Goal: Information Seeking & Learning: Learn about a topic

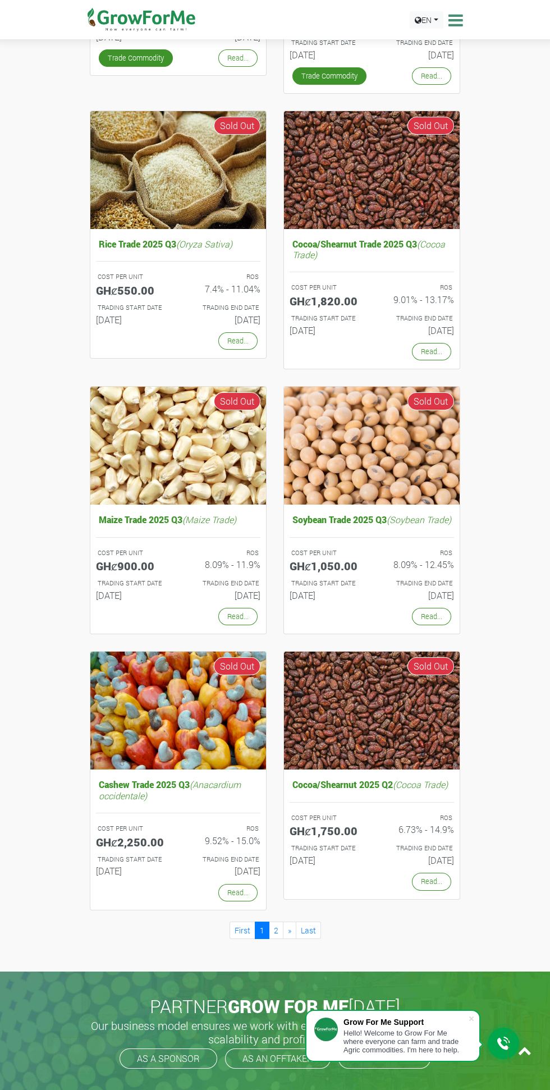
scroll to position [916, 0]
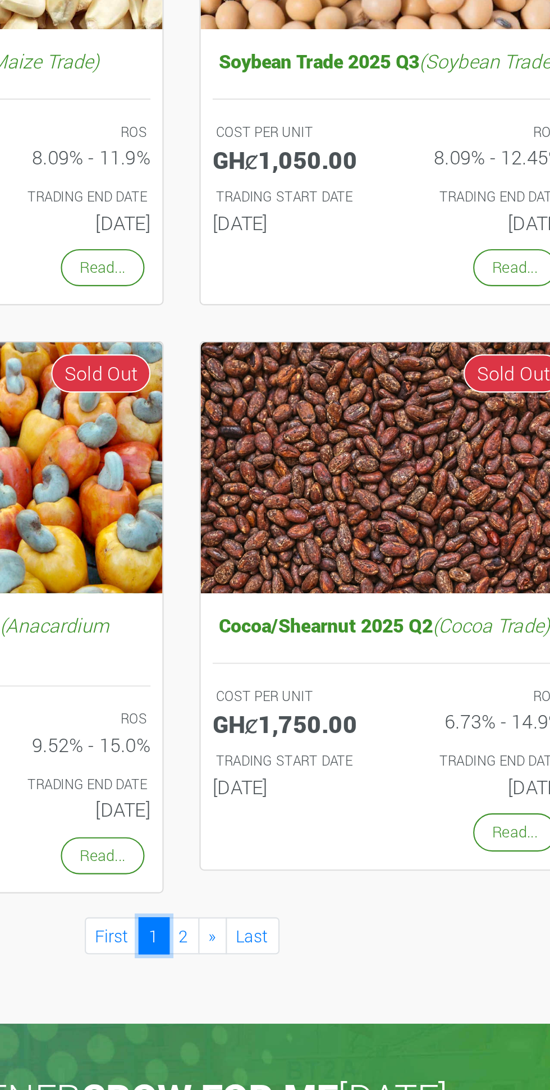
click at [269, 927] on link "1" at bounding box center [262, 917] width 15 height 17
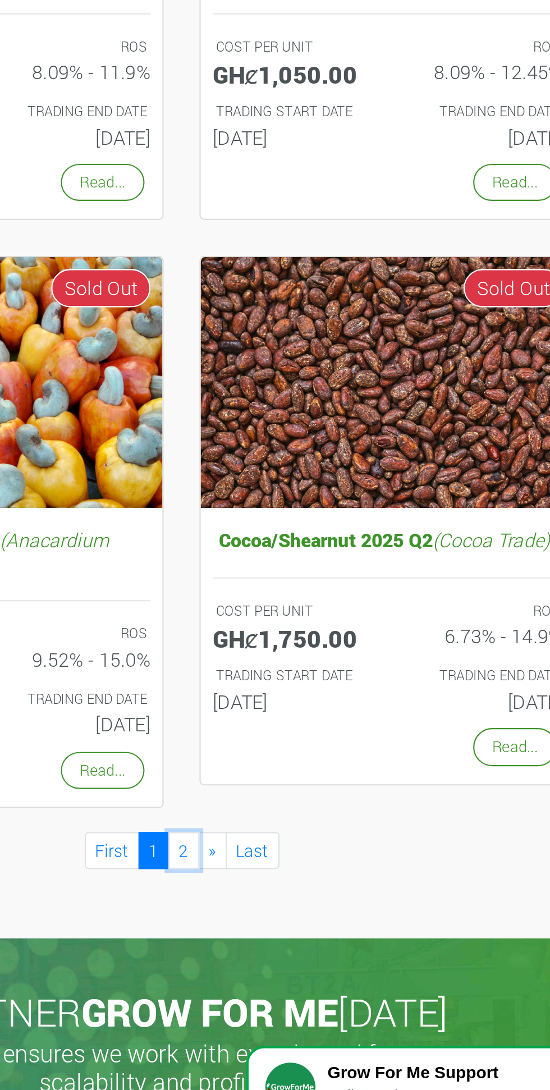
click at [276, 927] on link "2" at bounding box center [276, 917] width 15 height 17
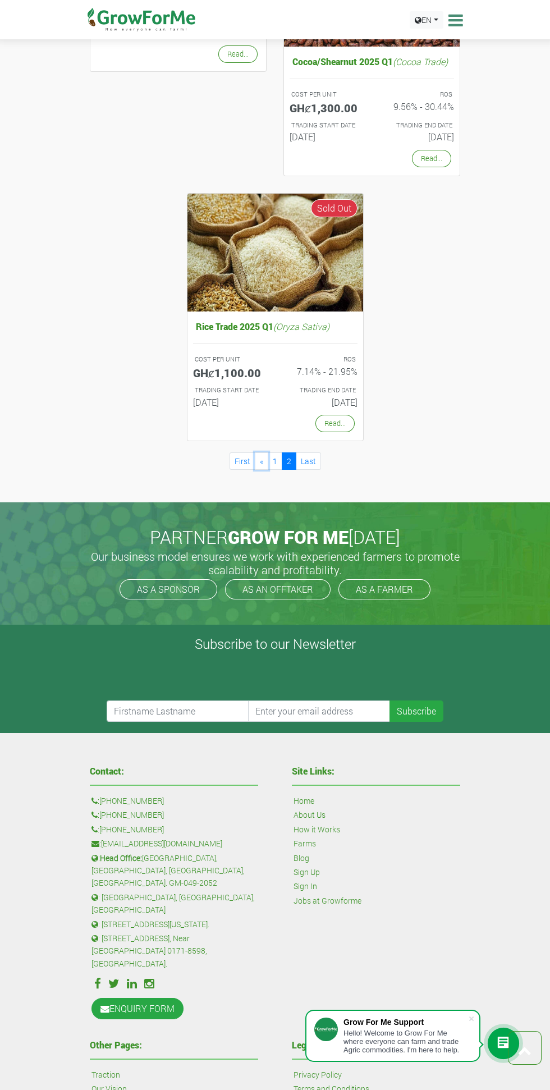
click at [262, 467] on span "«" at bounding box center [261, 461] width 3 height 11
